Goal: Transaction & Acquisition: Purchase product/service

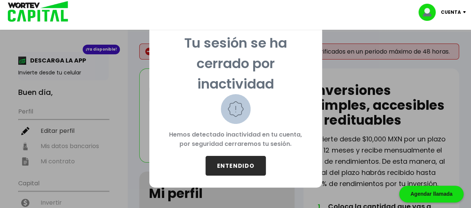
click at [224, 168] on button "ENTENDIDO" at bounding box center [235, 166] width 60 height 20
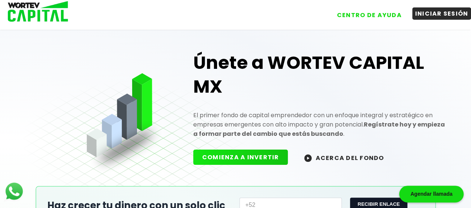
click at [436, 15] on button "INICIAR SESIÓN" at bounding box center [441, 13] width 59 height 12
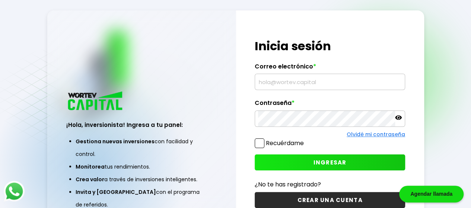
type input "[EMAIL_ADDRESS][DOMAIN_NAME]"
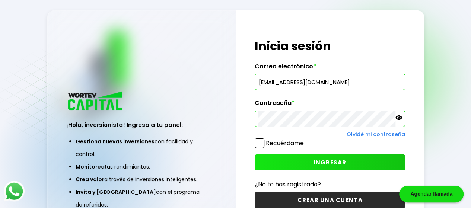
click at [262, 145] on span at bounding box center [260, 143] width 10 height 10
click at [305, 140] on input "Recuérdame" at bounding box center [305, 140] width 0 height 0
click at [301, 163] on button "INGRESAR" at bounding box center [330, 162] width 150 height 16
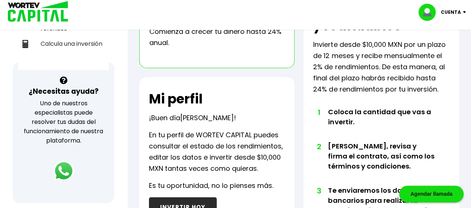
scroll to position [335, 0]
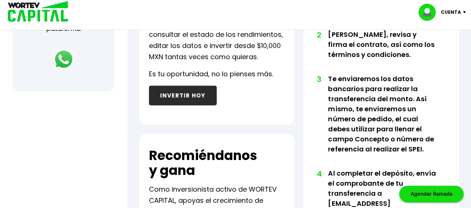
click at [186, 103] on button "INVERTIR HOY" at bounding box center [183, 96] width 68 height 20
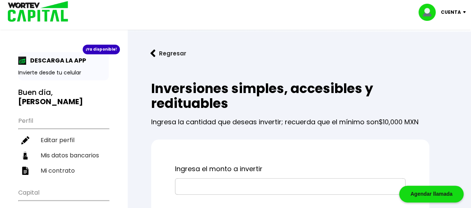
scroll to position [74, 0]
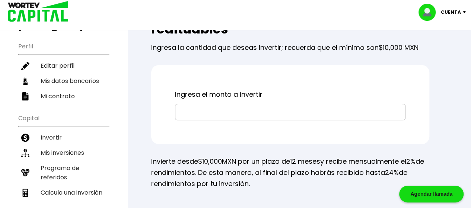
click at [211, 116] on input "text" at bounding box center [290, 112] width 224 height 16
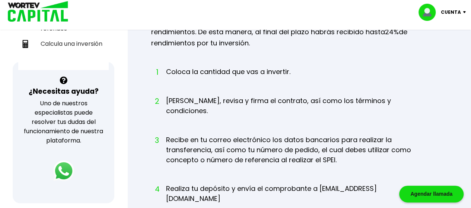
scroll to position [112, 0]
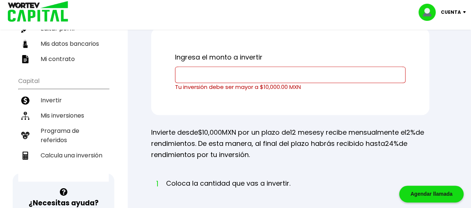
click at [188, 72] on input "text" at bounding box center [290, 75] width 224 height 16
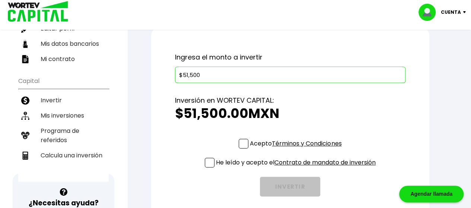
scroll to position [149, 0]
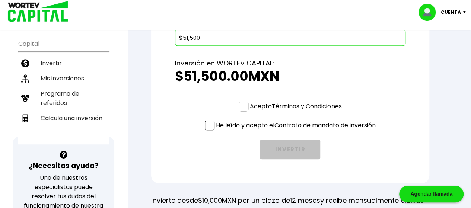
type input "$51,500"
click at [243, 105] on span at bounding box center [244, 107] width 10 height 10
click at [297, 112] on input "Acepto Términos y Condiciones" at bounding box center [297, 112] width 0 height 0
click at [206, 127] on span at bounding box center [210, 126] width 10 height 10
click at [297, 131] on input "He leído y acepto el Contrato de mandato de inversión" at bounding box center [297, 131] width 0 height 0
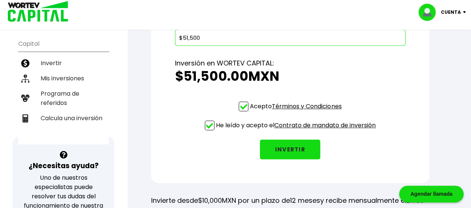
click at [281, 148] on button "INVERTIR" at bounding box center [290, 150] width 60 height 20
